Goal: Transaction & Acquisition: Purchase product/service

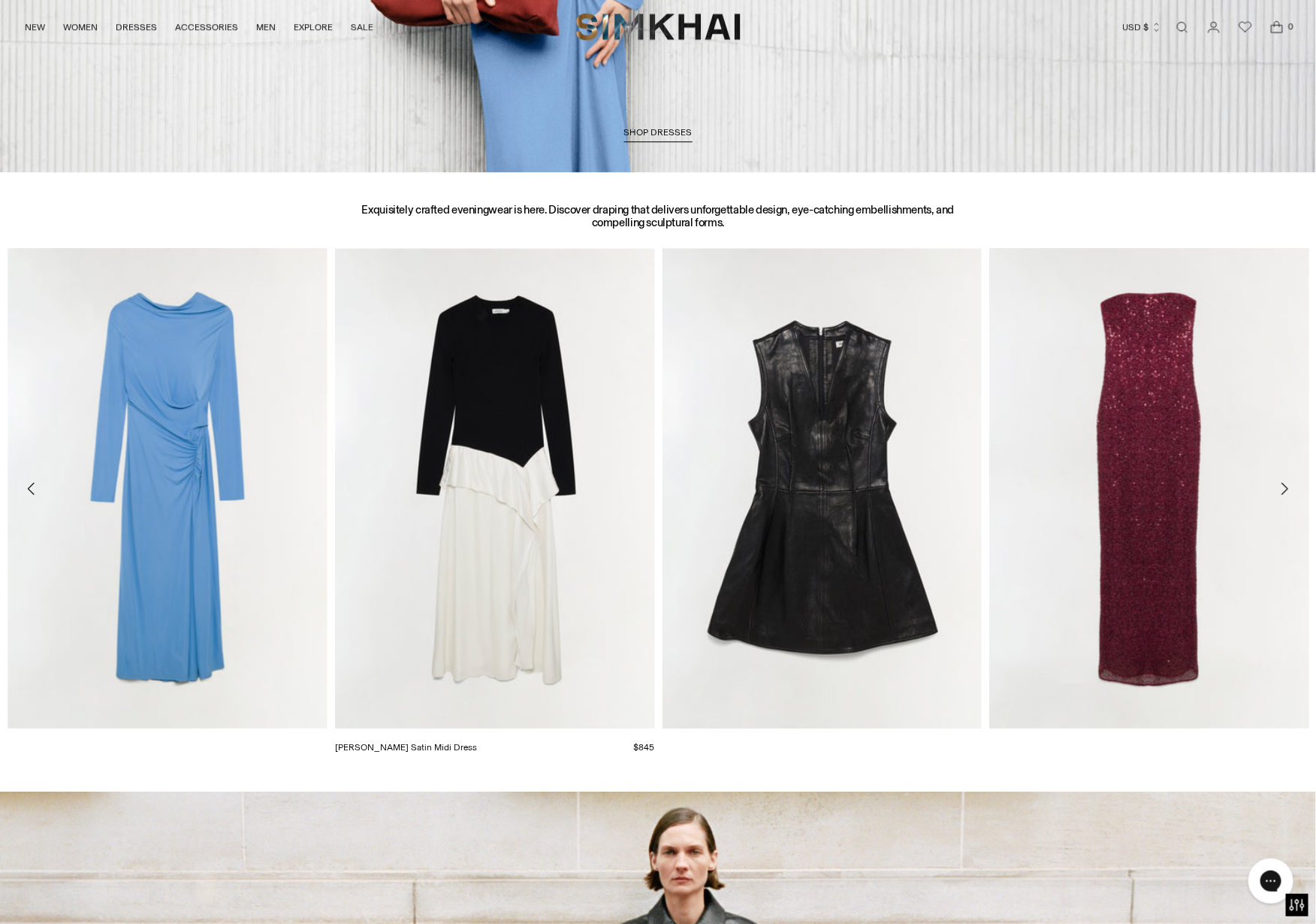
scroll to position [1962, 0]
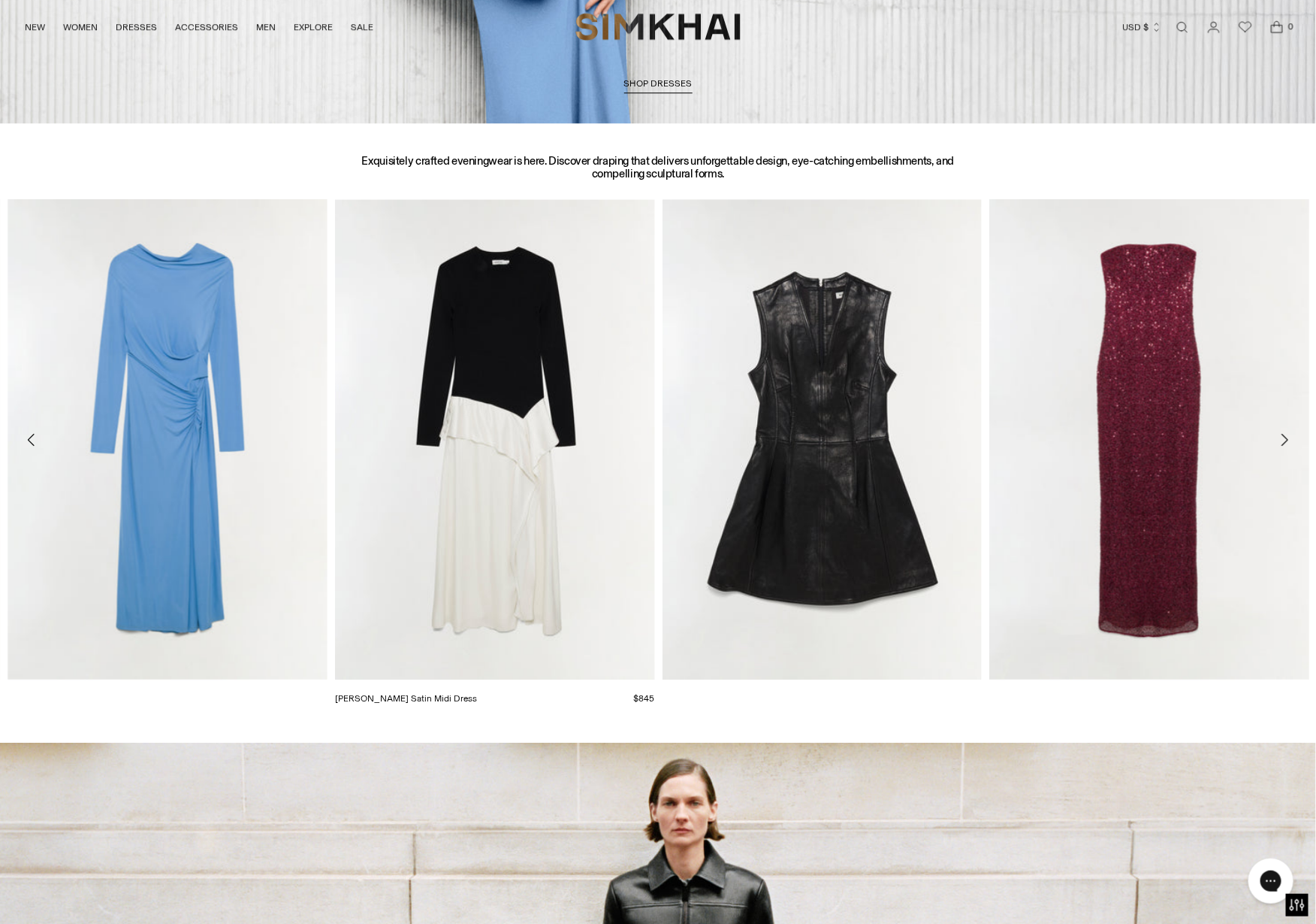
click at [0, 0] on img "Ornella Knit Satin Midi Dress" at bounding box center [0, 0] width 0 height 0
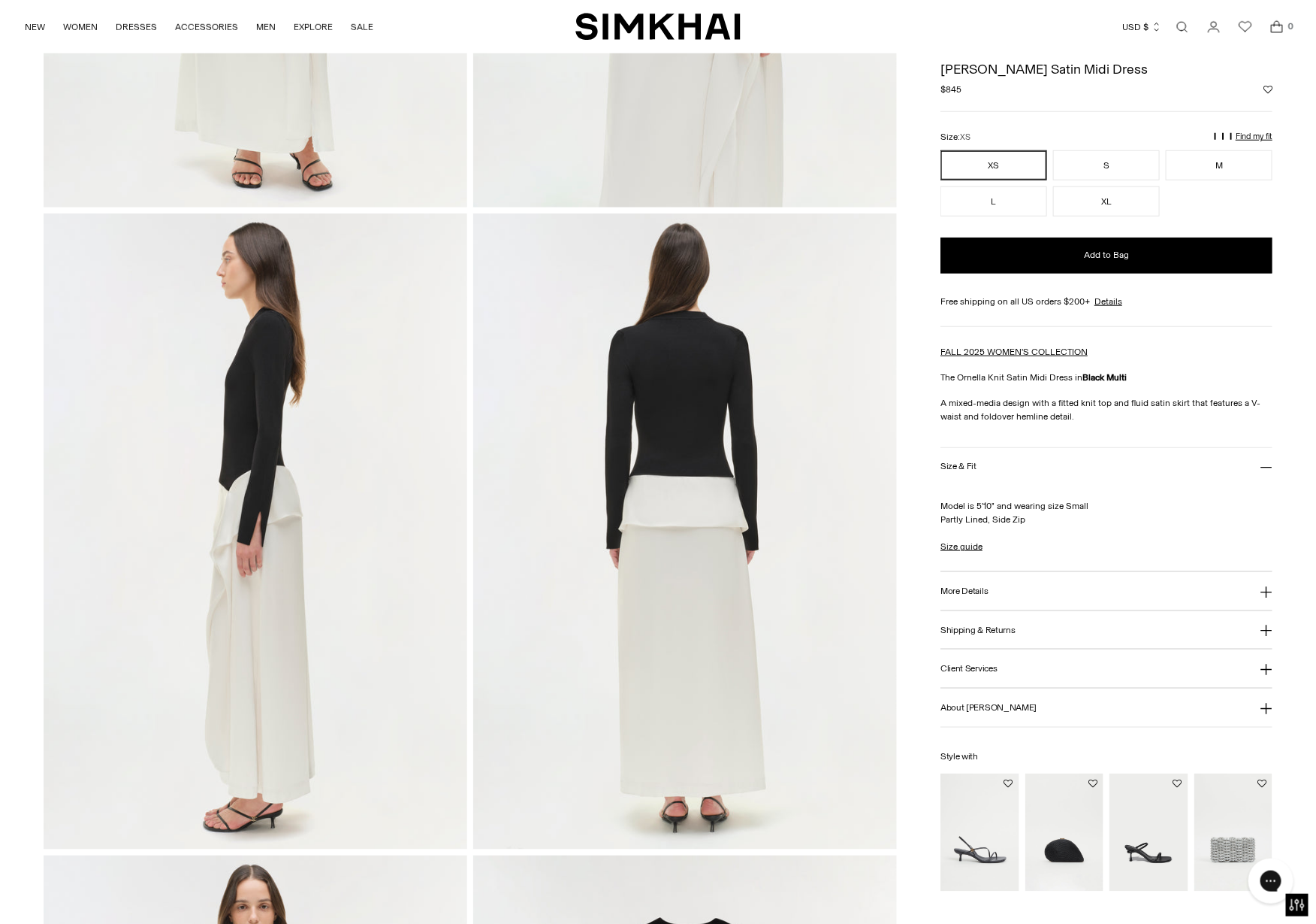
scroll to position [581, 0]
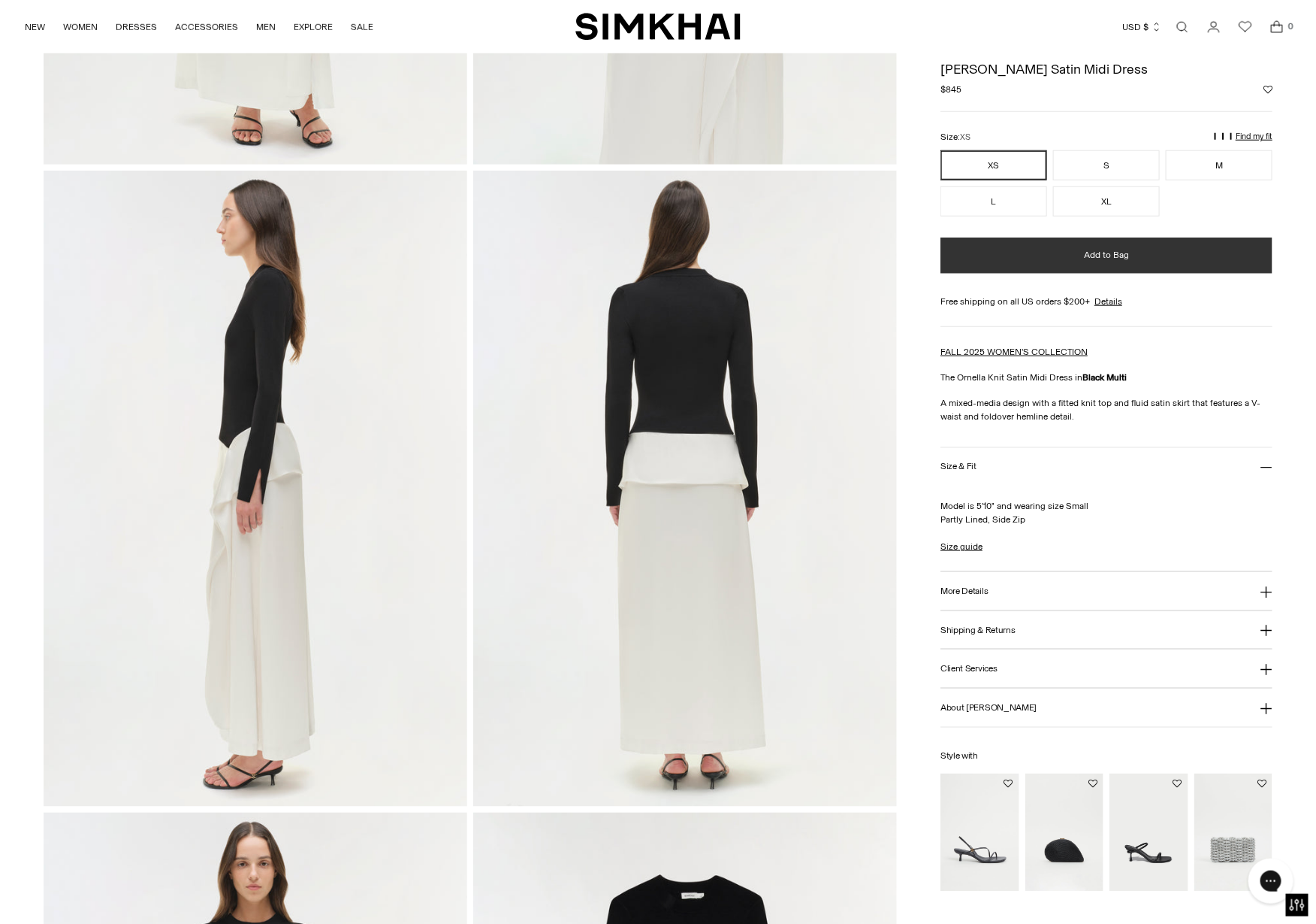
click at [1124, 256] on span "Add to Bag" at bounding box center [1107, 255] width 45 height 13
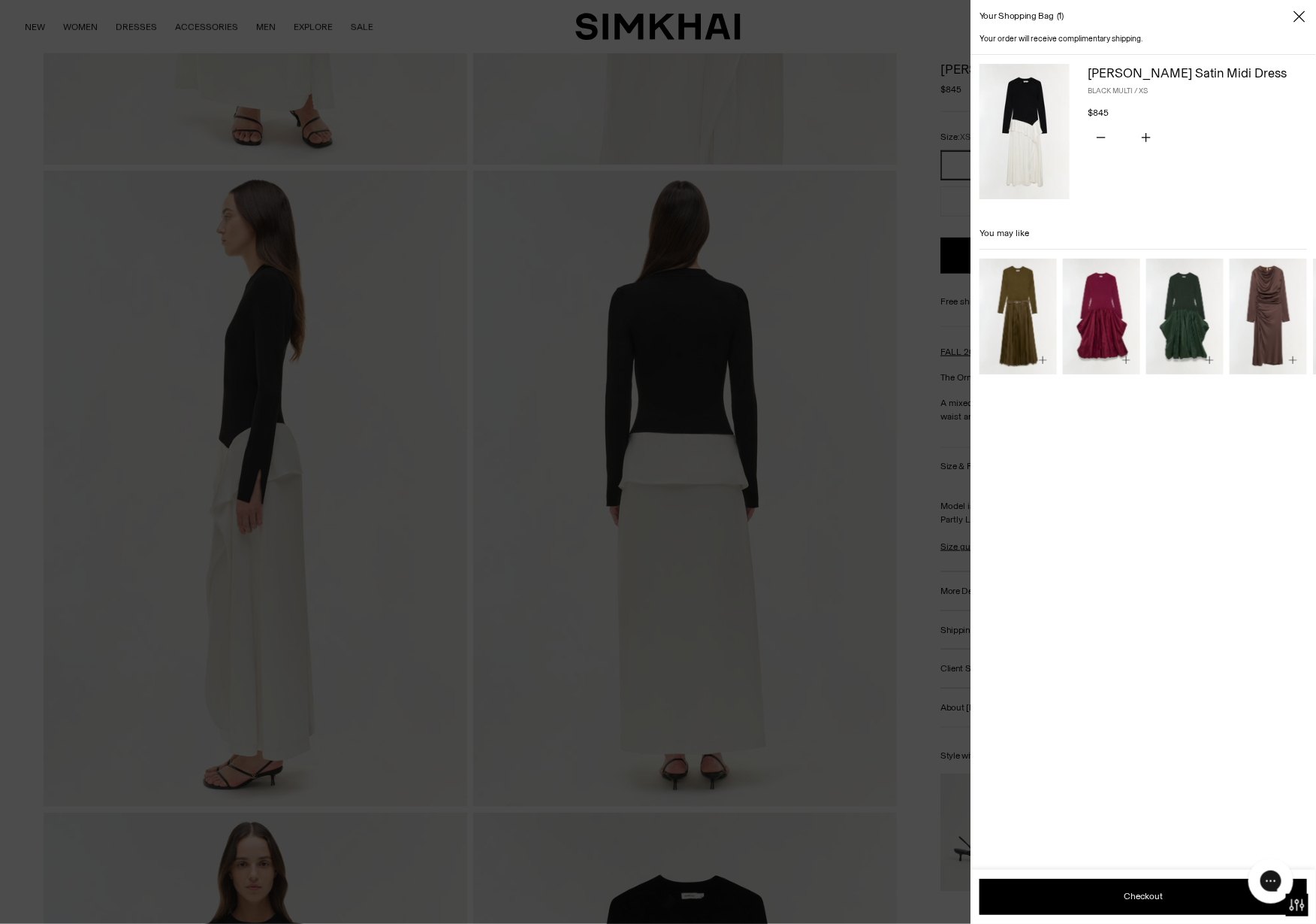
click at [1300, 17] on icon "Close" at bounding box center [1299, 16] width 12 height 15
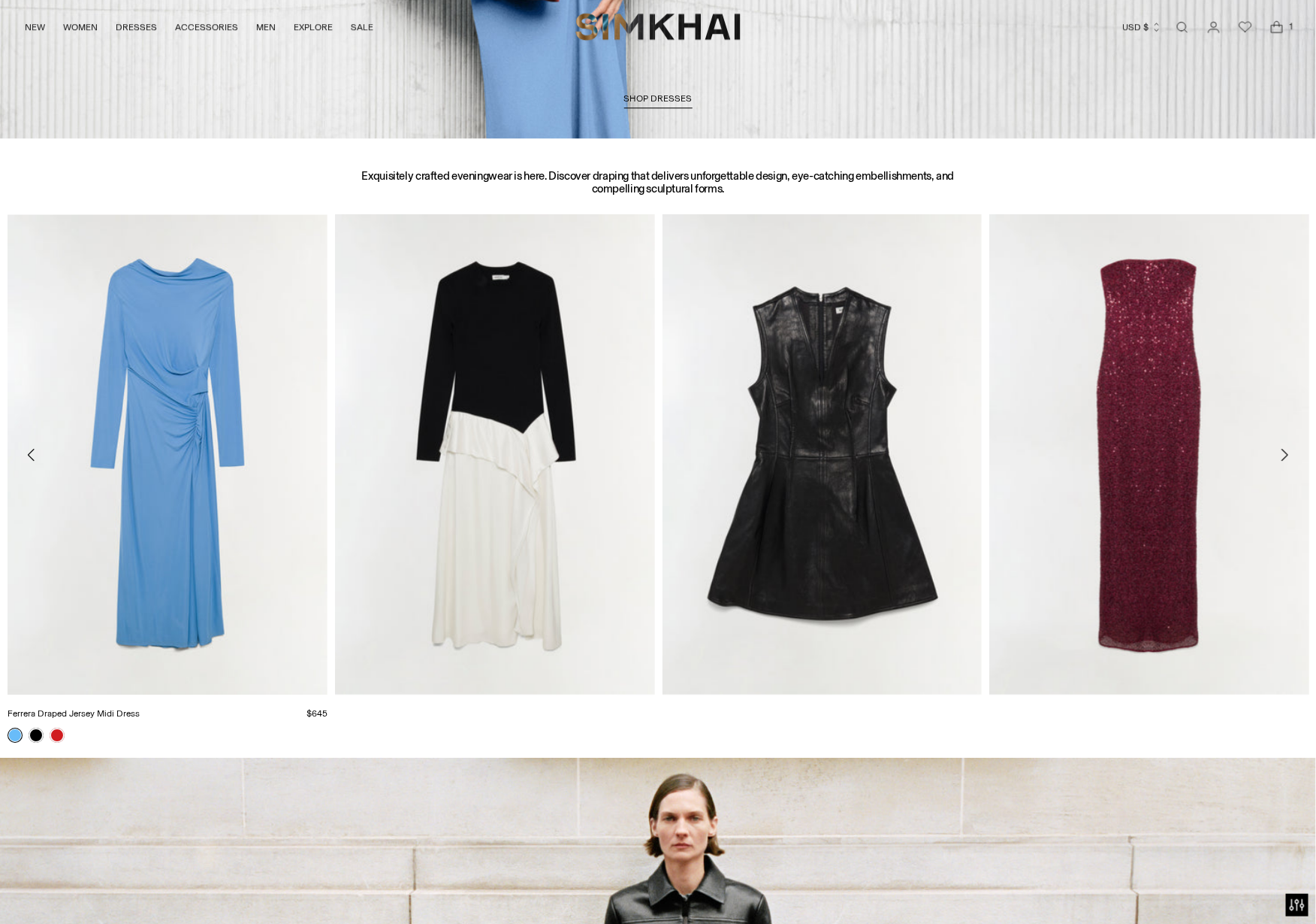
scroll to position [1948, 0]
click at [0, 0] on img "Ferrera Draped Jersey Midi Dress" at bounding box center [0, 0] width 0 height 0
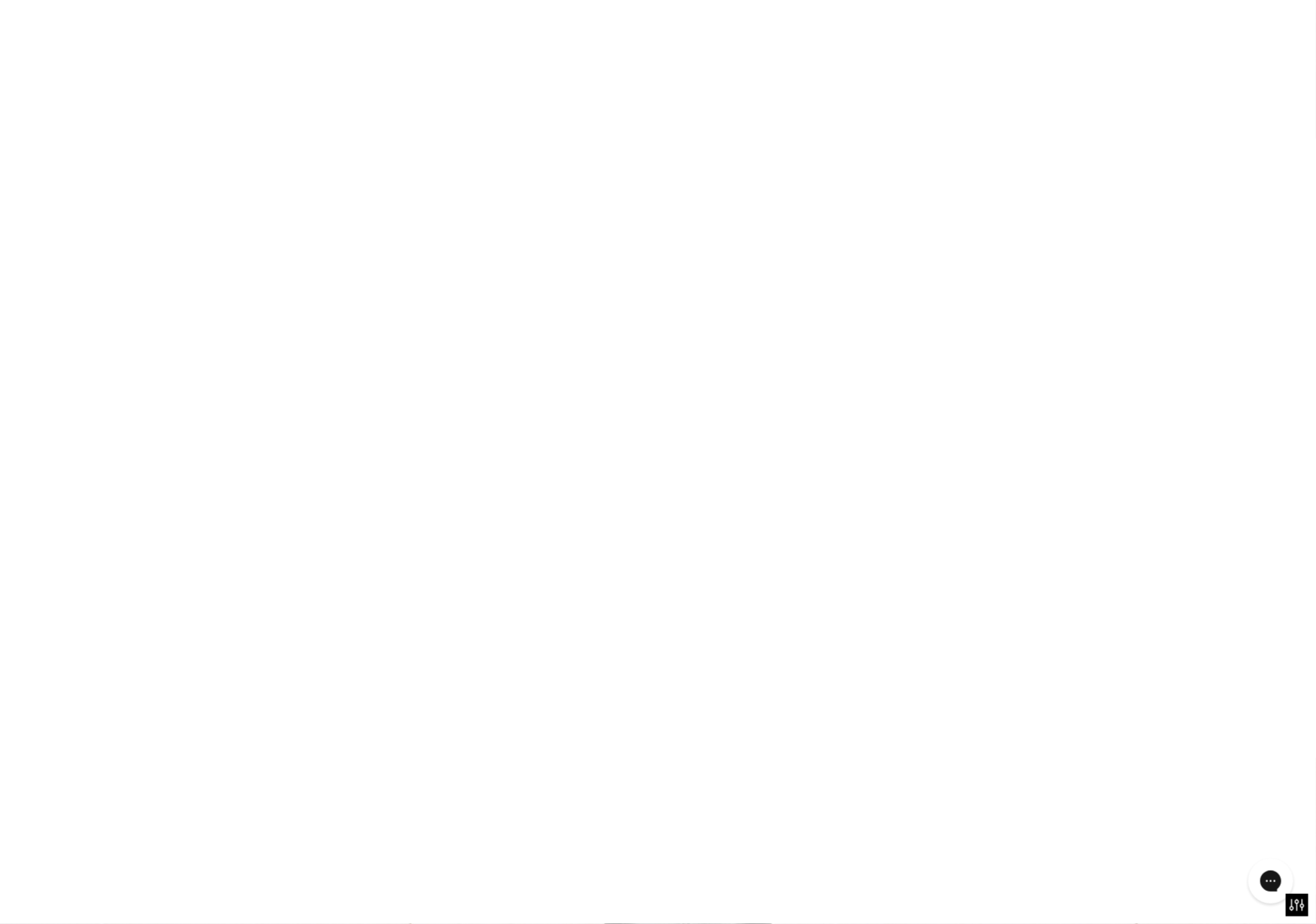
scroll to position [0, 0]
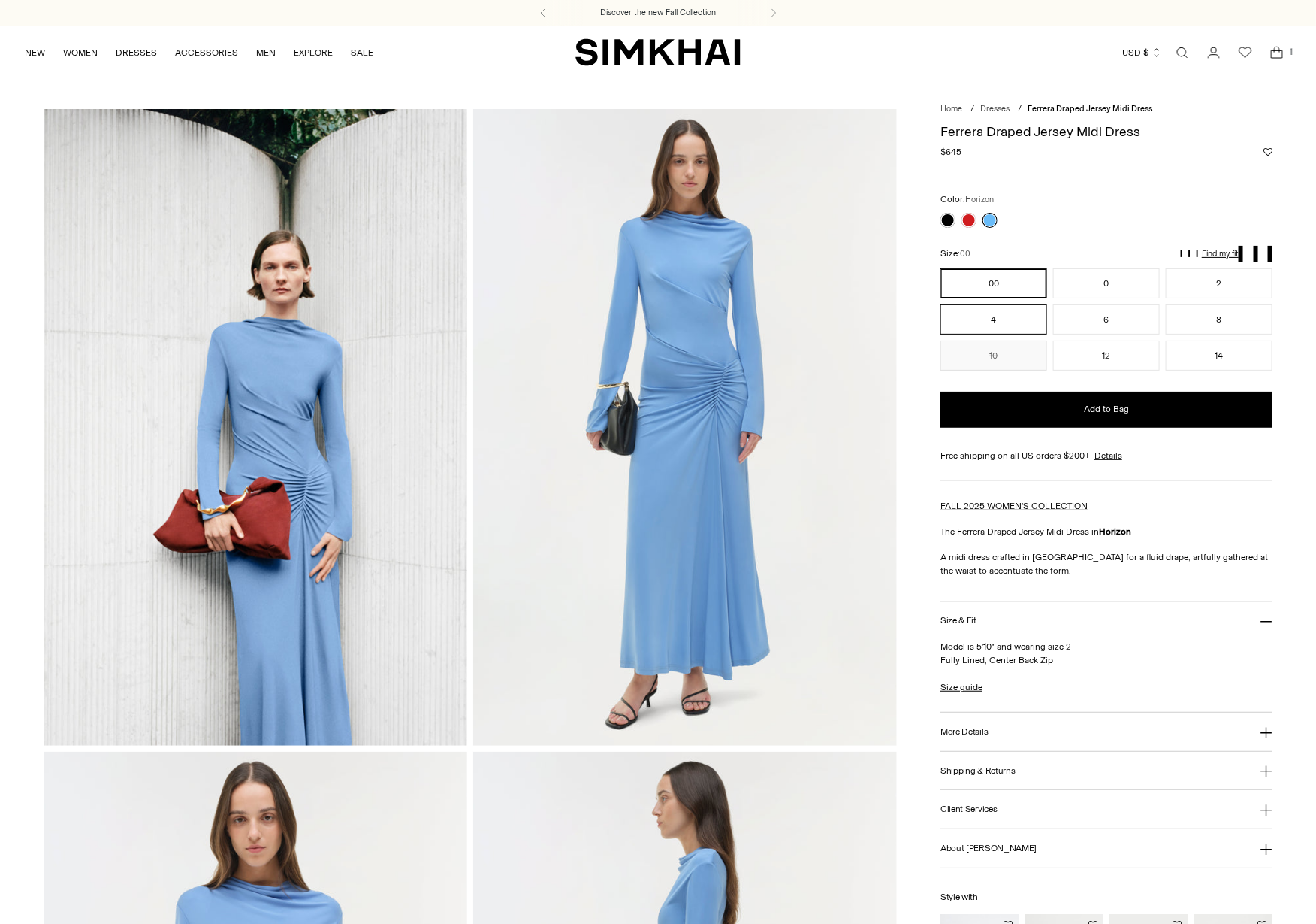
click at [982, 319] on button "4" at bounding box center [994, 319] width 107 height 30
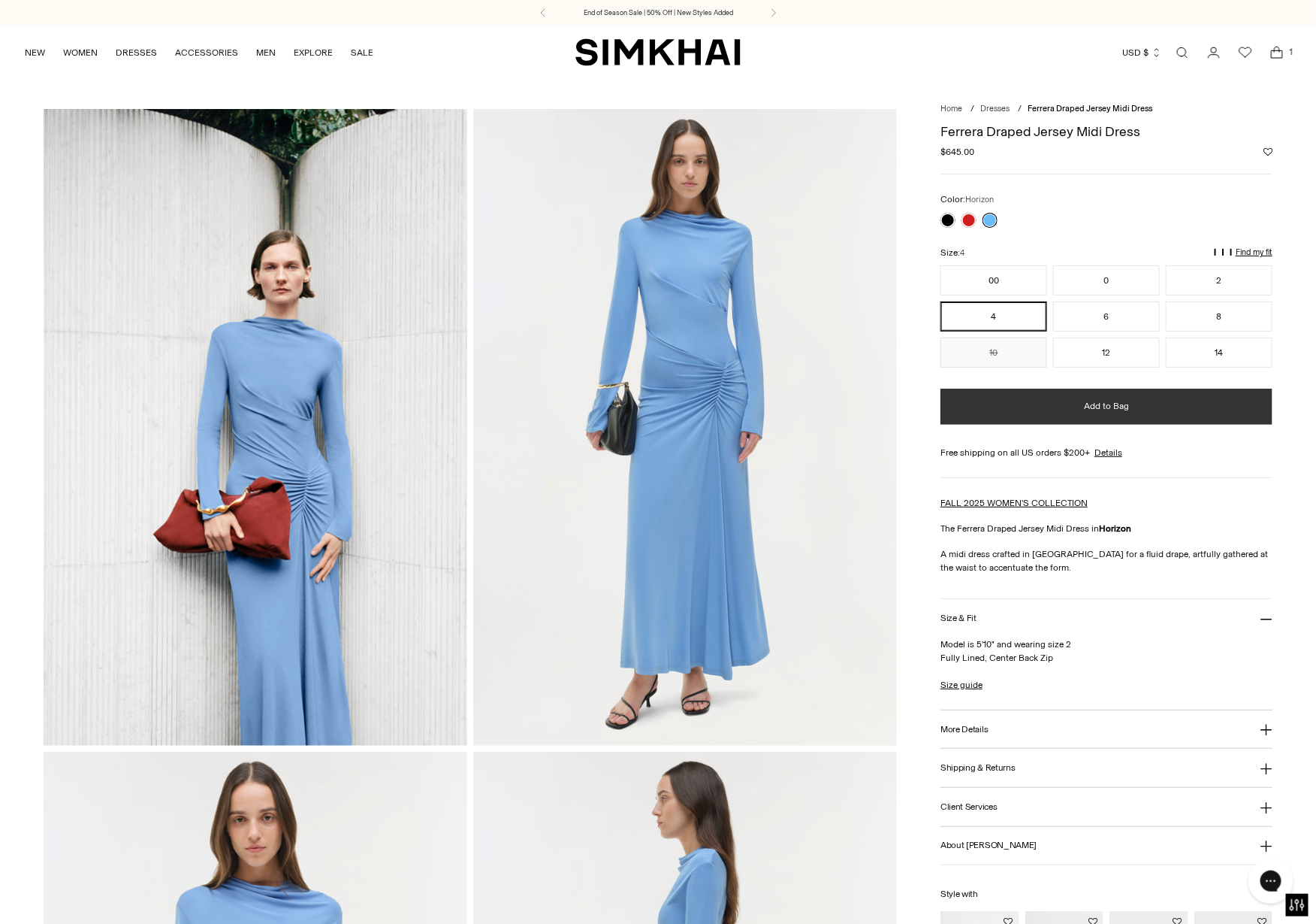
click at [1141, 413] on button "Add to Bag" at bounding box center [1106, 406] width 332 height 36
